Goal: Information Seeking & Learning: Learn about a topic

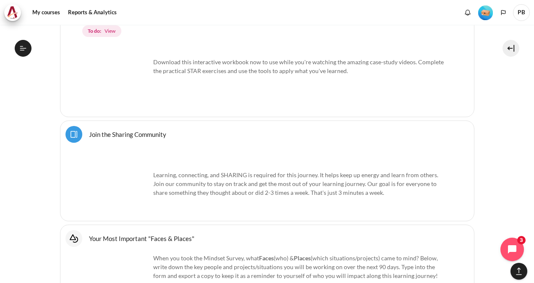
scroll to position [839, 0]
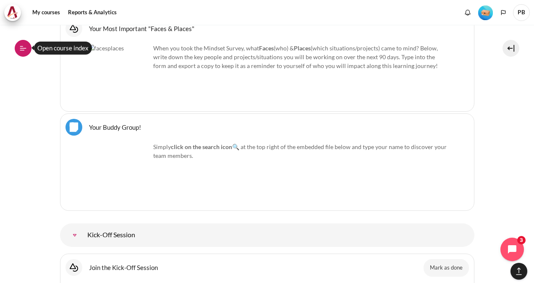
click at [18, 50] on button "Open course index" at bounding box center [23, 48] width 17 height 17
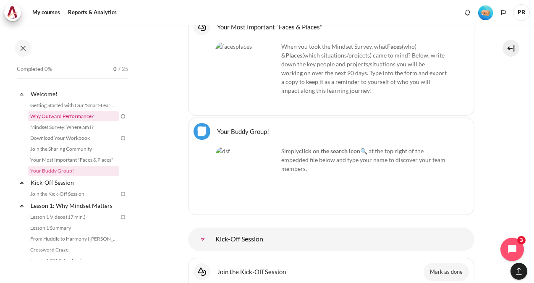
click at [96, 120] on link "Why Outward Performance?" at bounding box center [73, 116] width 91 height 10
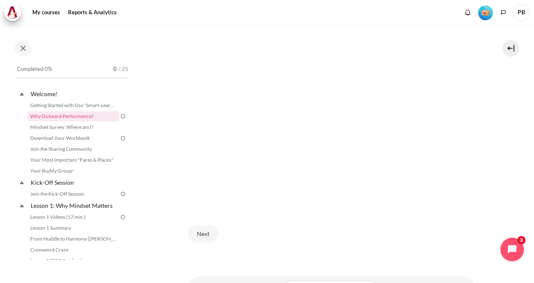
scroll to position [234, 0]
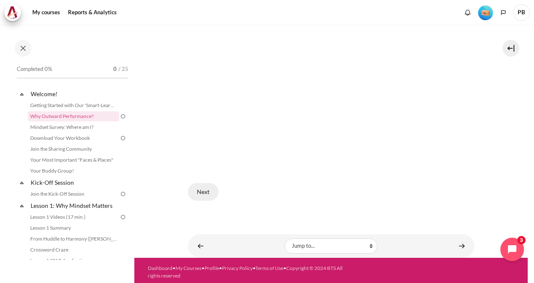
click at [199, 190] on button "Next" at bounding box center [203, 192] width 30 height 18
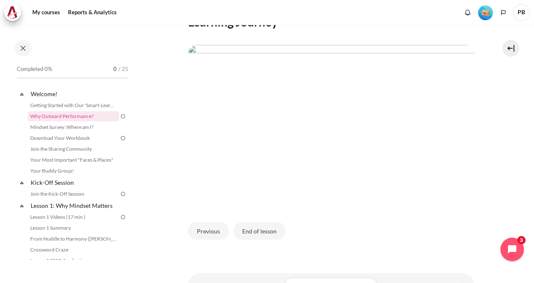
scroll to position [250, 0]
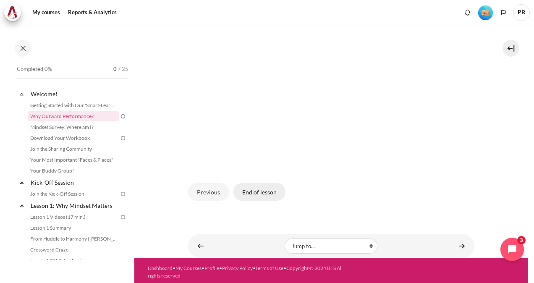
click at [256, 184] on button "End of lesson" at bounding box center [259, 192] width 52 height 18
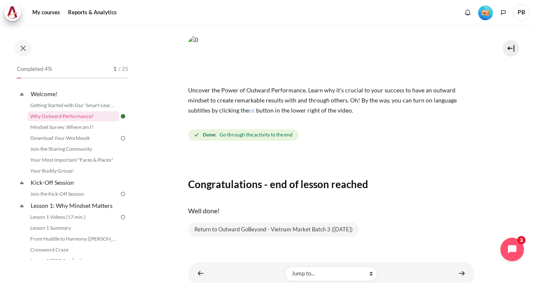
scroll to position [78, 0]
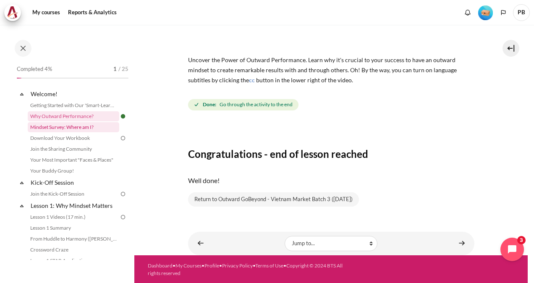
click at [92, 128] on link "Mindset Survey: Where am I?" at bounding box center [73, 127] width 91 height 10
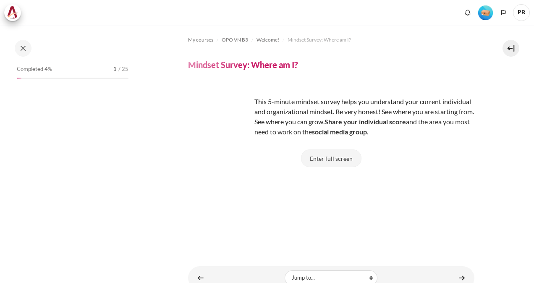
click at [320, 164] on button "Enter full screen" at bounding box center [331, 158] width 60 height 18
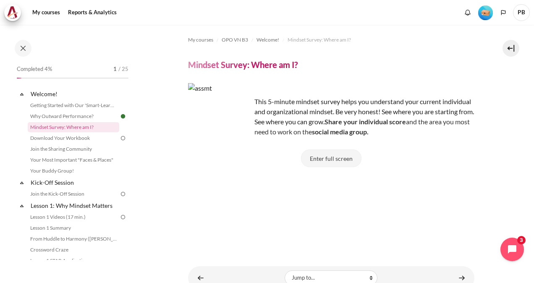
click at [337, 155] on button "Enter full screen" at bounding box center [331, 158] width 60 height 18
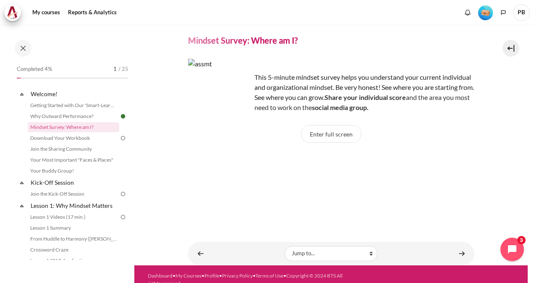
scroll to position [35, 0]
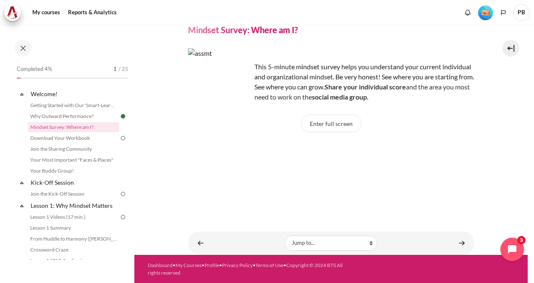
click at [339, 133] on div "Enter full screen" at bounding box center [331, 128] width 286 height 26
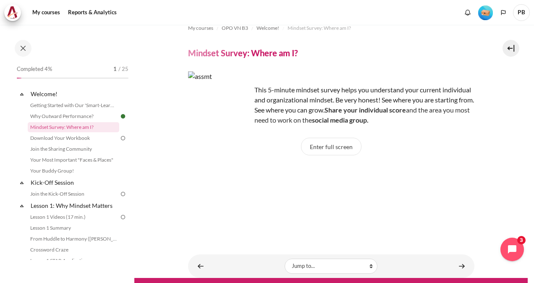
scroll to position [0, 0]
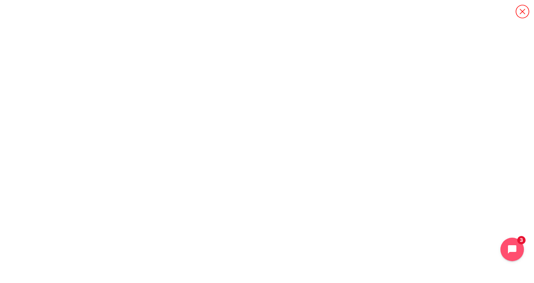
click at [529, 10] on icon "Content" at bounding box center [521, 11] width 13 height 13
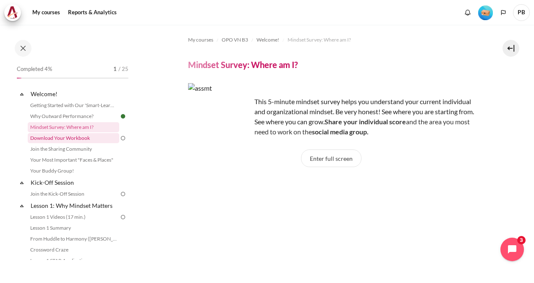
click at [87, 138] on link "Download Your Workbook" at bounding box center [73, 138] width 91 height 10
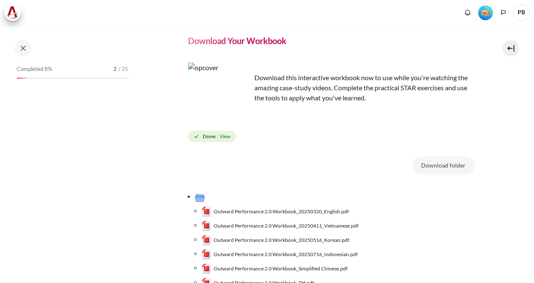
scroll to position [84, 0]
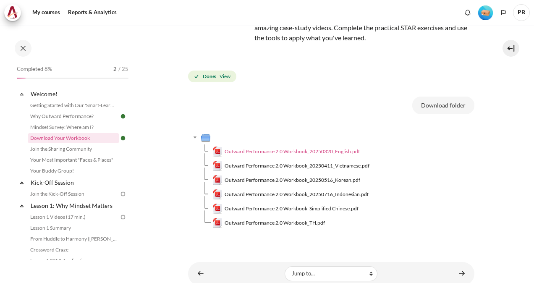
click at [255, 155] on link "Outward Performance 2.0 Workbook_20250320_English.pdf" at bounding box center [286, 151] width 148 height 10
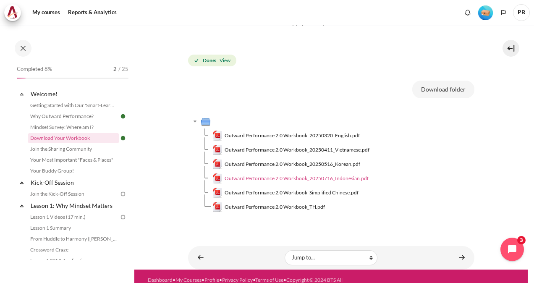
scroll to position [114, 0]
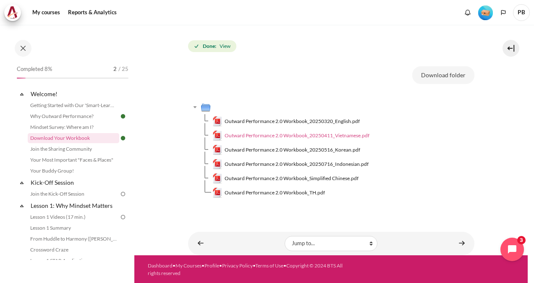
click at [313, 134] on span "Outward Performance 2.0 Workbook_20250411_Vietnamese.pdf" at bounding box center [297, 136] width 145 height 8
click at [100, 147] on link "Join the Sharing Community" at bounding box center [73, 149] width 91 height 10
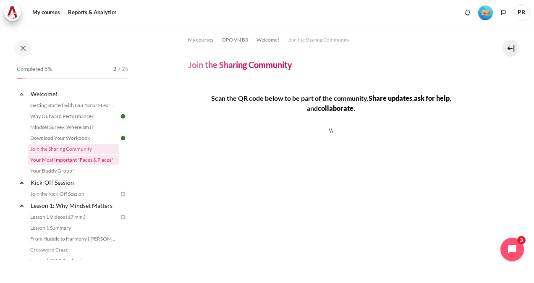
click at [71, 164] on link "Your Most Important "Faces & Places"" at bounding box center [73, 160] width 91 height 10
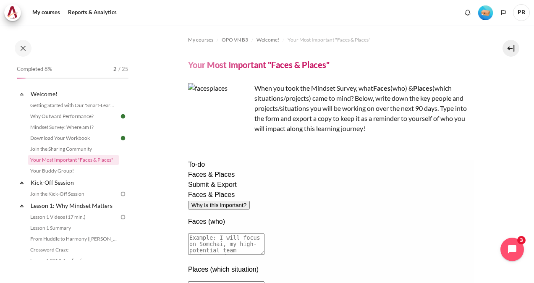
scroll to position [42, 0]
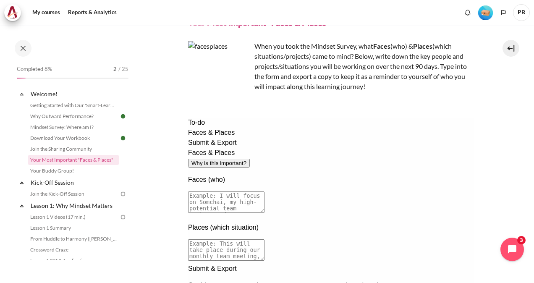
click at [264, 191] on textarea at bounding box center [226, 201] width 76 height 21
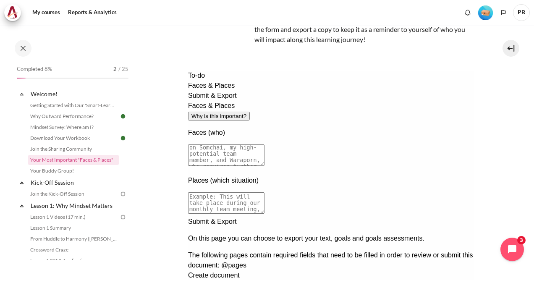
scroll to position [126, 0]
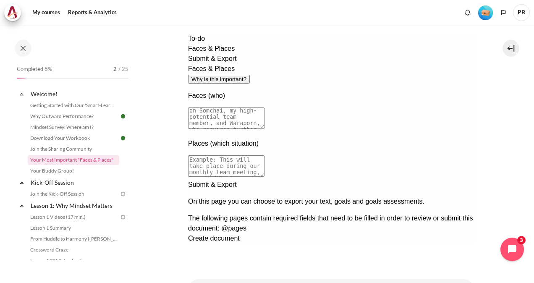
click at [459, 180] on div "Next documentation step" at bounding box center [331, 180] width 286 height 0
click at [429, 267] on div at bounding box center [331, 267] width 286 height 0
click at [437, 267] on div "Previous documentation step" at bounding box center [331, 267] width 286 height 0
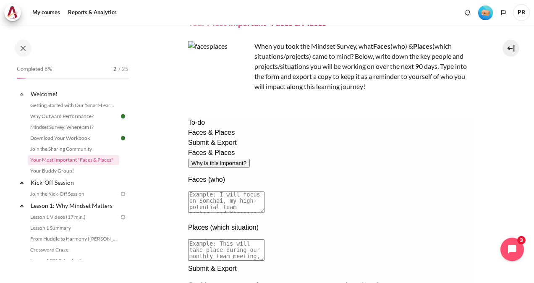
scroll to position [0, 0]
click at [264, 191] on textarea at bounding box center [226, 201] width 76 height 21
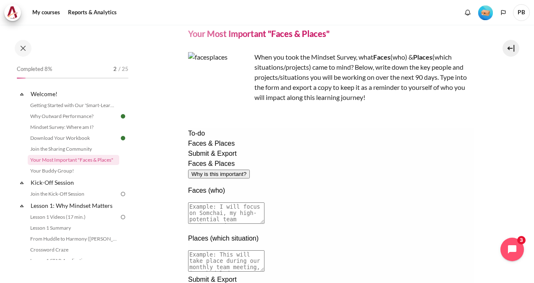
scroll to position [42, 0]
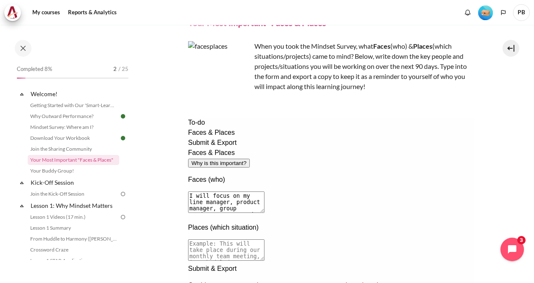
type textarea "I will focus on my line manager, product manager, group product manager and som…"
click at [264, 239] on textarea at bounding box center [226, 249] width 76 height 21
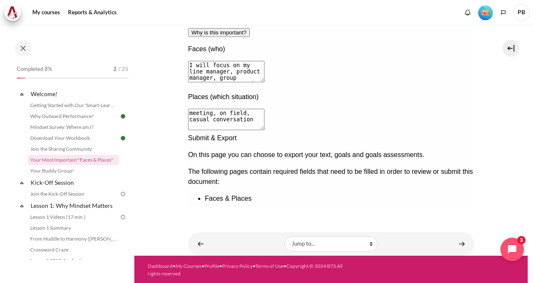
scroll to position [174, 0]
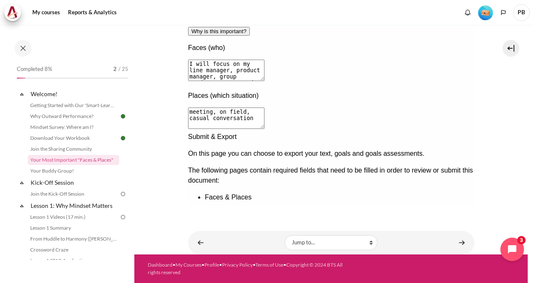
type textarea "meeting, on field, casual conversation"
click at [460, 132] on div "Next documentation step" at bounding box center [331, 132] width 286 height 0
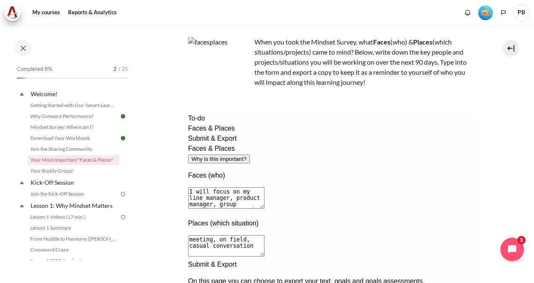
scroll to position [60, 0]
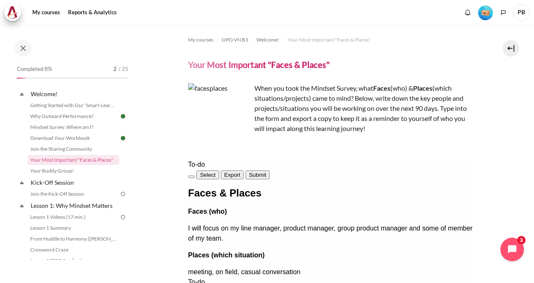
scroll to position [174, 0]
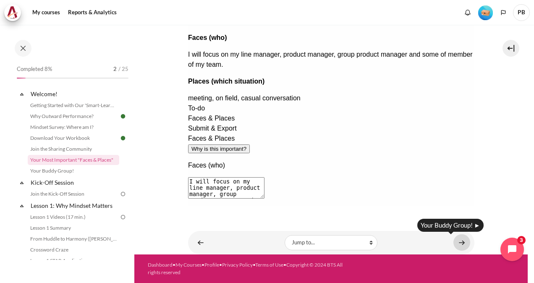
click at [456, 245] on link "Content" at bounding box center [461, 242] width 17 height 16
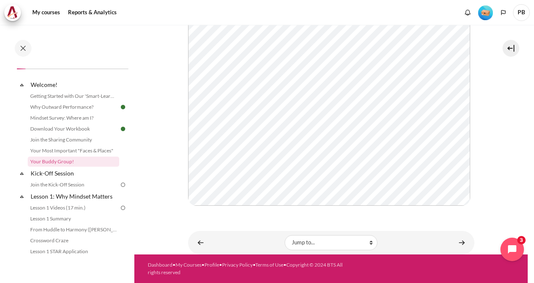
scroll to position [195, 0]
click at [460, 242] on link "Content" at bounding box center [461, 242] width 17 height 16
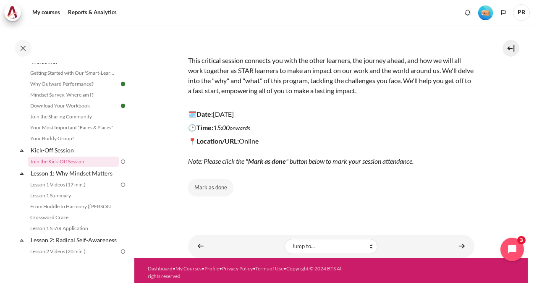
scroll to position [90, 0]
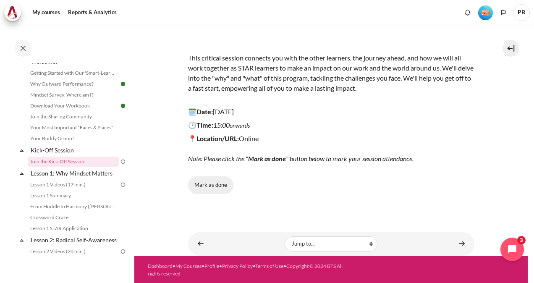
click at [217, 182] on button "Mark as done" at bounding box center [210, 185] width 45 height 18
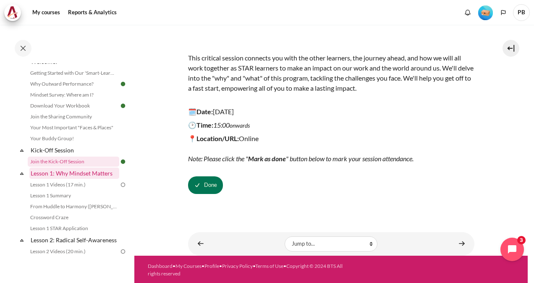
click at [99, 170] on link "Lesson 1: Why Mindset Matters" at bounding box center [74, 172] width 90 height 11
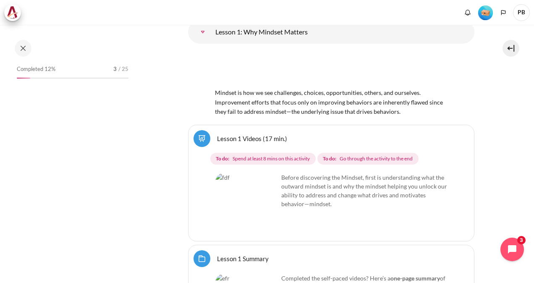
scroll to position [1330, 0]
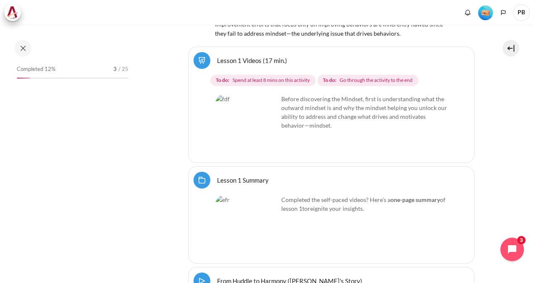
click at [259, 121] on img "Content" at bounding box center [246, 125] width 63 height 63
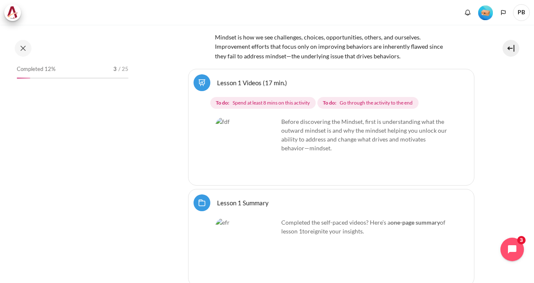
click at [231, 74] on div "Select activity Lesson 1 Videos (17 min.) Lesson 1 Videos (17 min.) To do: To d…" at bounding box center [331, 127] width 286 height 117
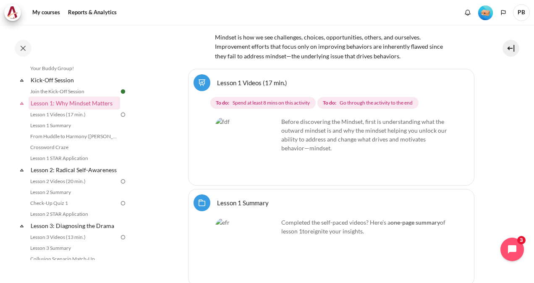
click at [248, 123] on img "Content" at bounding box center [246, 148] width 63 height 63
click at [217, 78] on link "Lesson 1 Videos (17 min.)" at bounding box center [252, 82] width 70 height 8
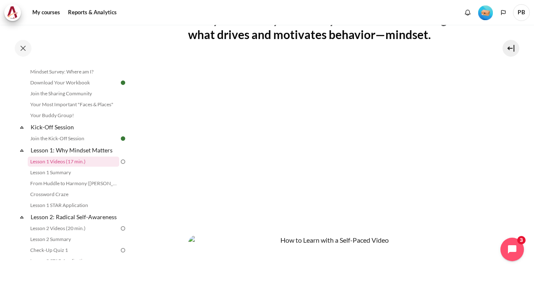
scroll to position [294, 0]
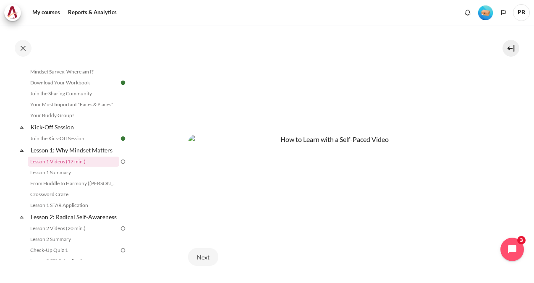
click at [339, 240] on div "Next" at bounding box center [331, 257] width 286 height 34
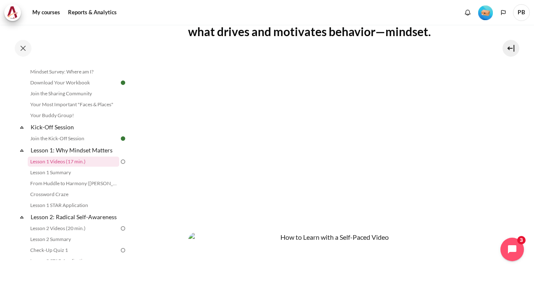
scroll to position [190, 0]
